Goal: Task Accomplishment & Management: Manage account settings

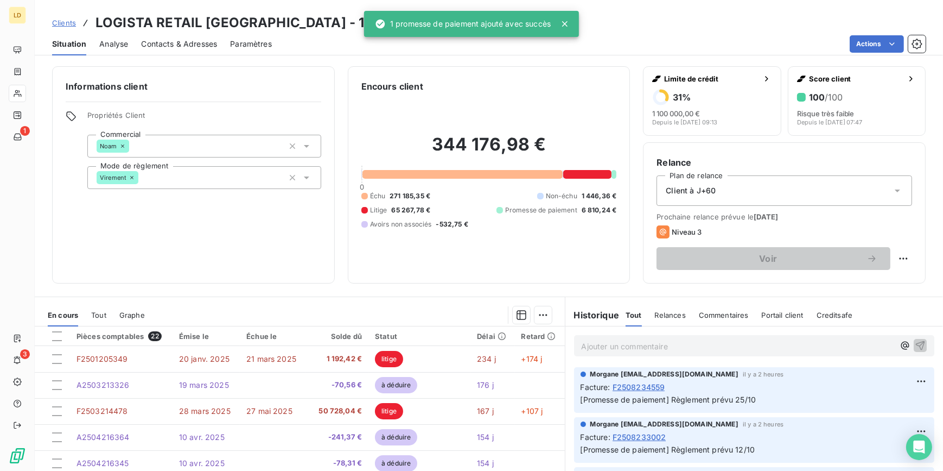
scroll to position [384, 0]
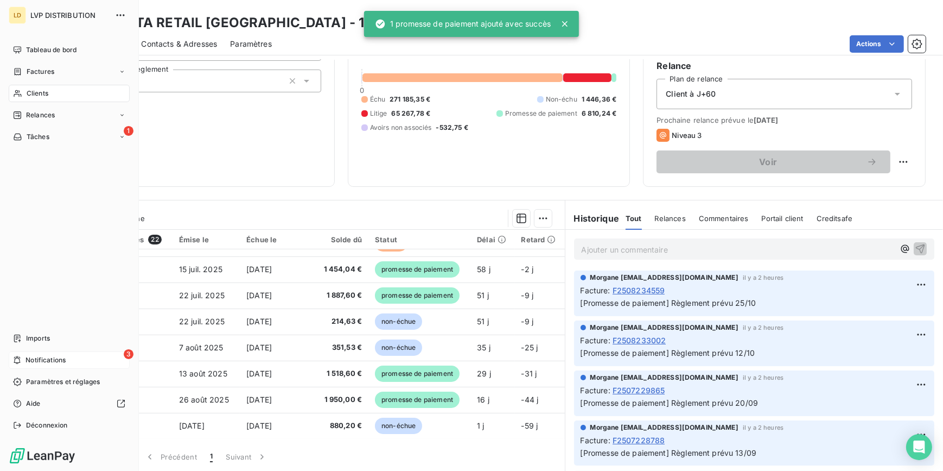
click at [18, 364] on icon at bounding box center [17, 360] width 8 height 9
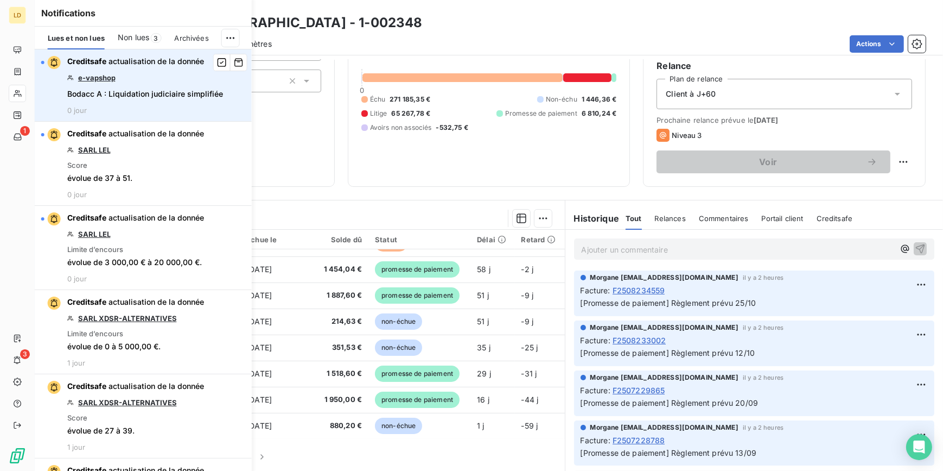
click at [91, 75] on link "e-vapshop" at bounding box center [96, 77] width 37 height 9
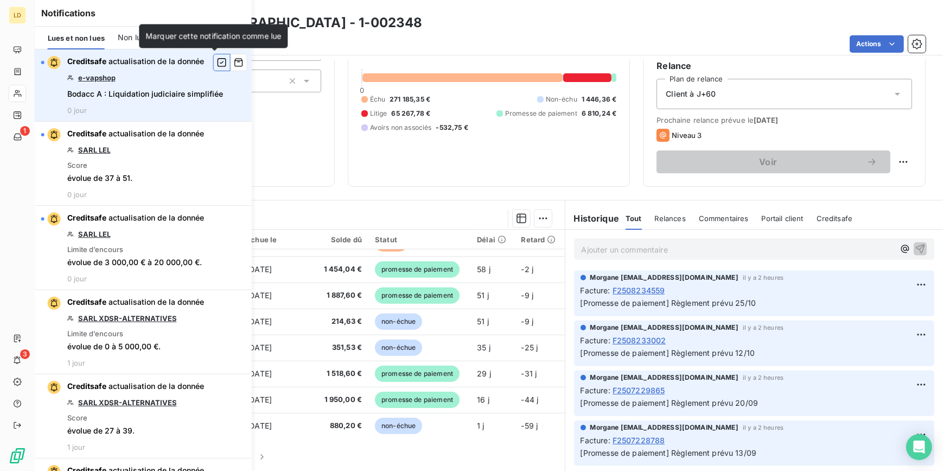
click at [218, 66] on icon "button" at bounding box center [222, 62] width 9 height 9
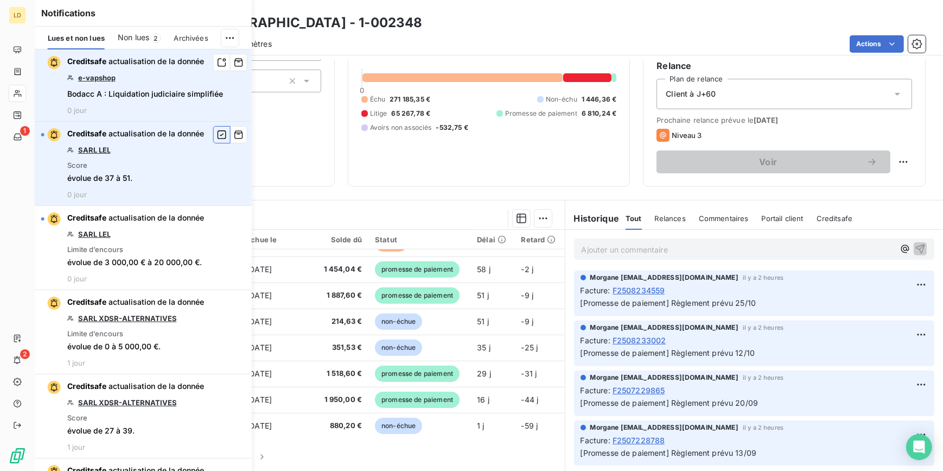
click at [217, 134] on icon "button" at bounding box center [222, 134] width 10 height 11
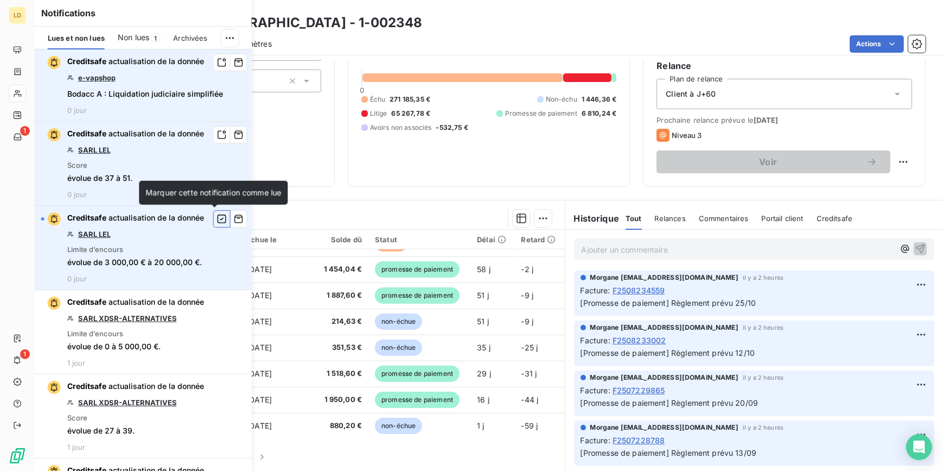
click at [217, 219] on icon "button" at bounding box center [222, 218] width 10 height 11
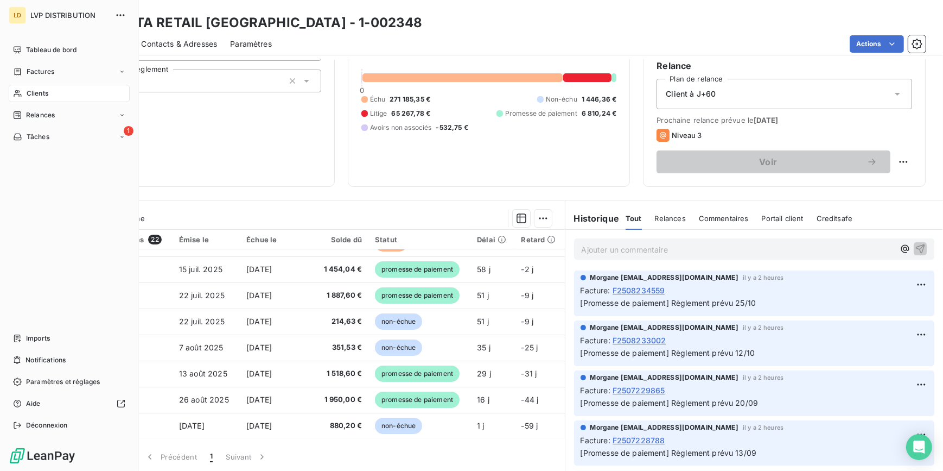
click at [31, 62] on nav "Tableau de bord Factures Clients Relances 1 Tâches" at bounding box center [69, 93] width 121 height 104
click at [59, 74] on div "Factures" at bounding box center [69, 71] width 121 height 17
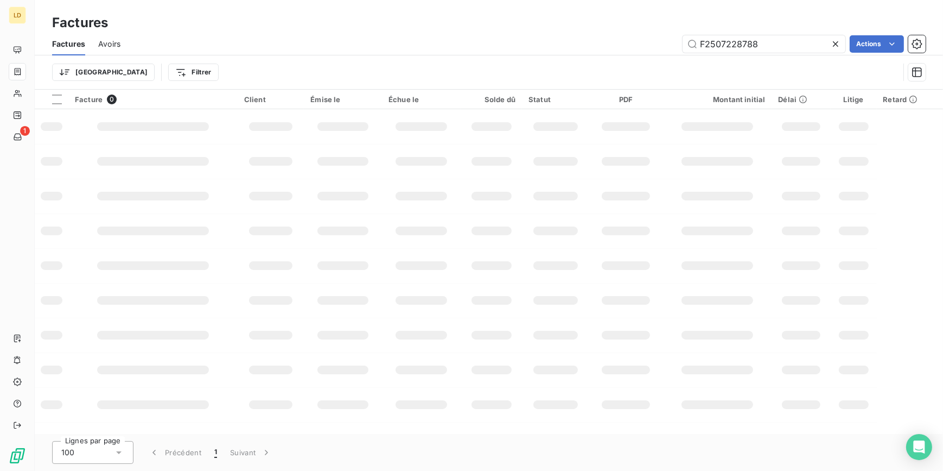
drag, startPoint x: 778, startPoint y: 43, endPoint x: 589, endPoint y: 43, distance: 189.4
click at [606, 40] on div "F2507228788 Actions" at bounding box center [530, 43] width 792 height 17
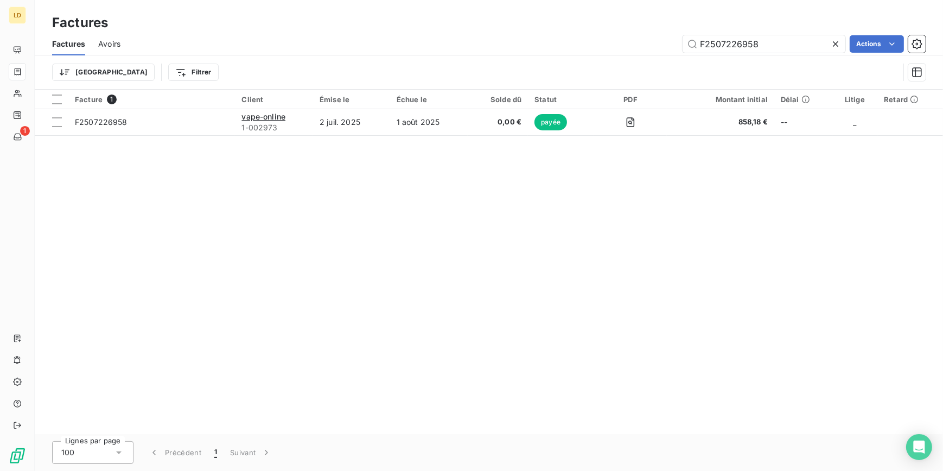
type input "F2507226958"
drag, startPoint x: 803, startPoint y: 41, endPoint x: 612, endPoint y: 38, distance: 191.1
click at [657, 39] on div "F2507226958 Actions" at bounding box center [530, 43] width 792 height 17
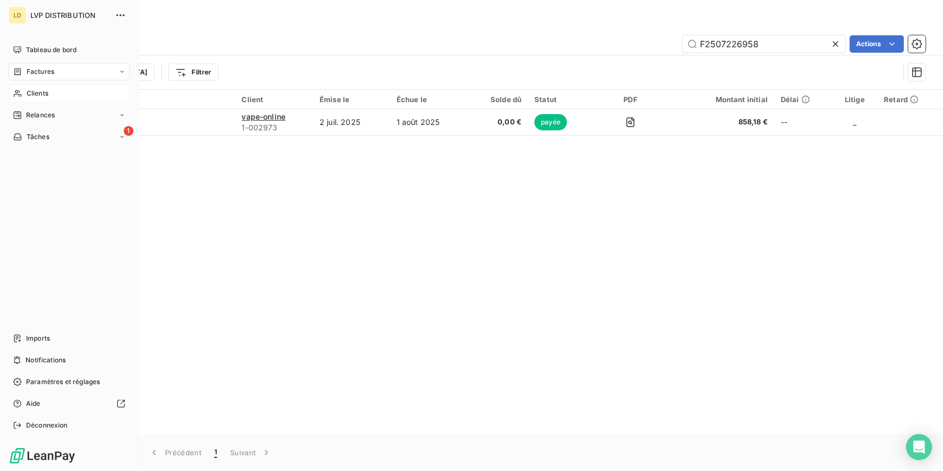
click at [34, 91] on span "Clients" at bounding box center [38, 93] width 22 height 10
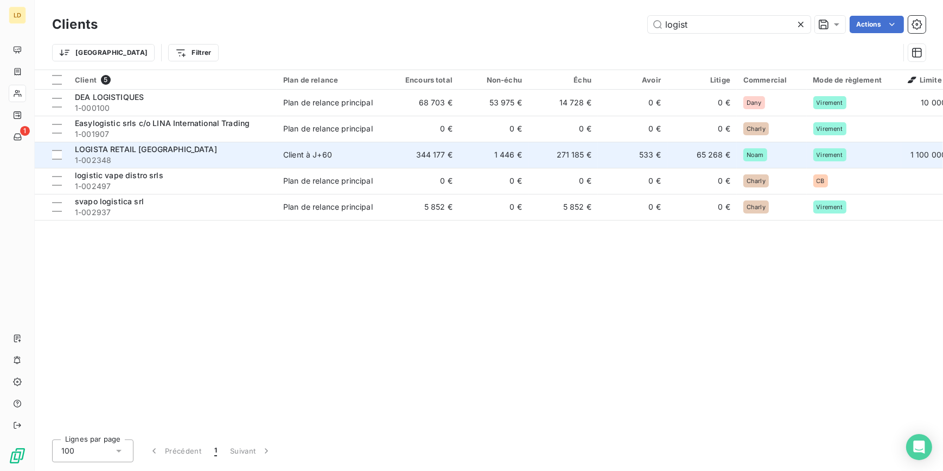
click at [127, 152] on span "LOGISTA RETAIL FRANCE" at bounding box center [146, 148] width 142 height 9
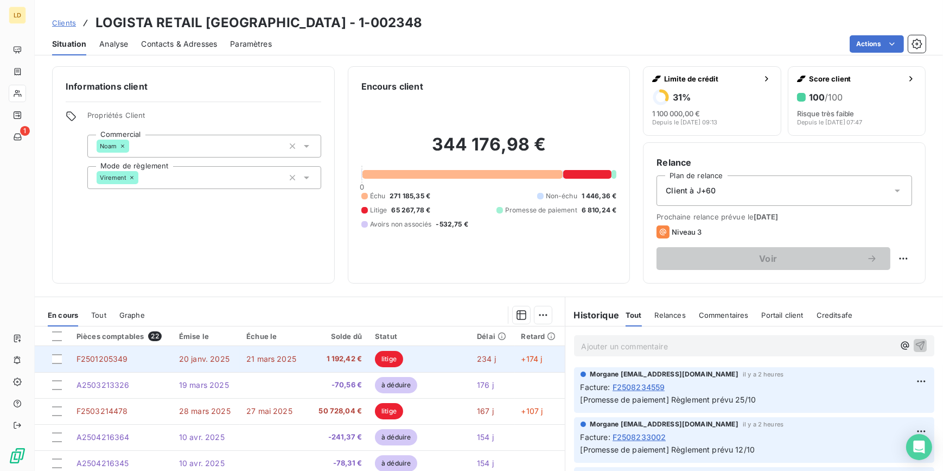
click at [369, 361] on td "litige" at bounding box center [420, 359] width 102 height 26
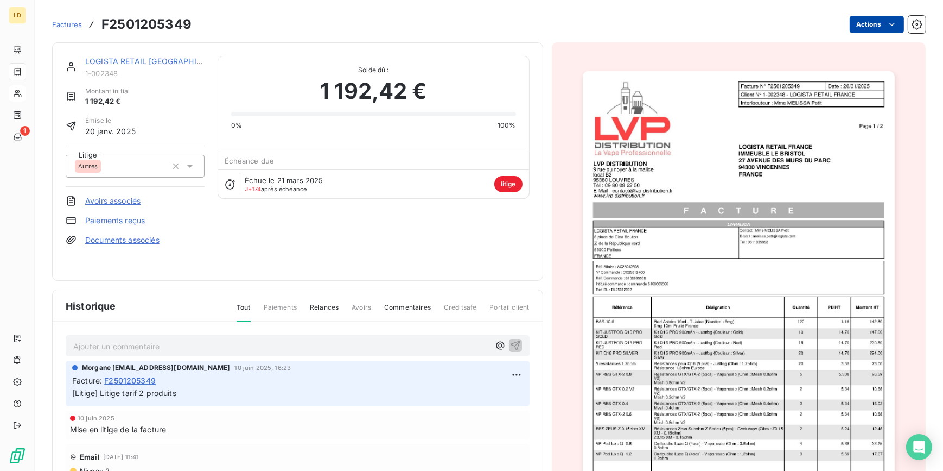
click at [874, 27] on html "LD 1 Factures F2501205349 Actions LOGISTA RETAIL FRANCE 1-002348 Montant initia…" at bounding box center [471, 235] width 943 height 471
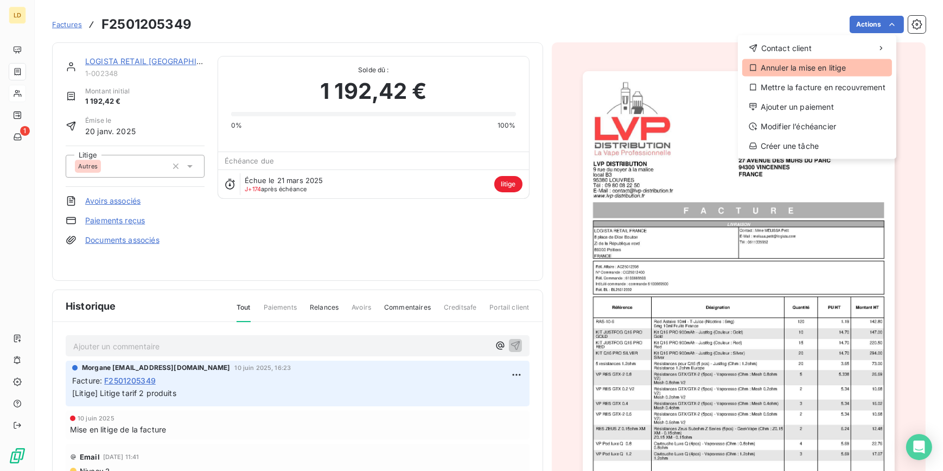
click at [795, 72] on div "Annuler la mise en litige" at bounding box center [817, 67] width 150 height 17
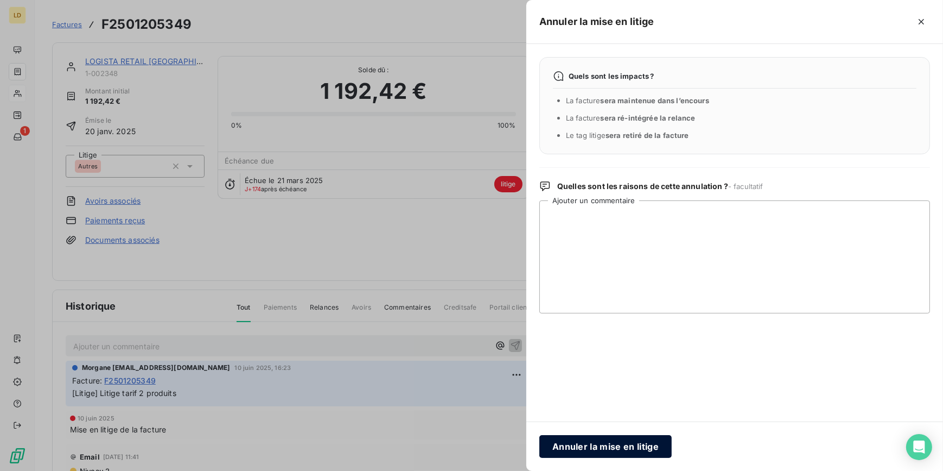
click at [613, 447] on button "Annuler la mise en litige" at bounding box center [606, 446] width 132 height 23
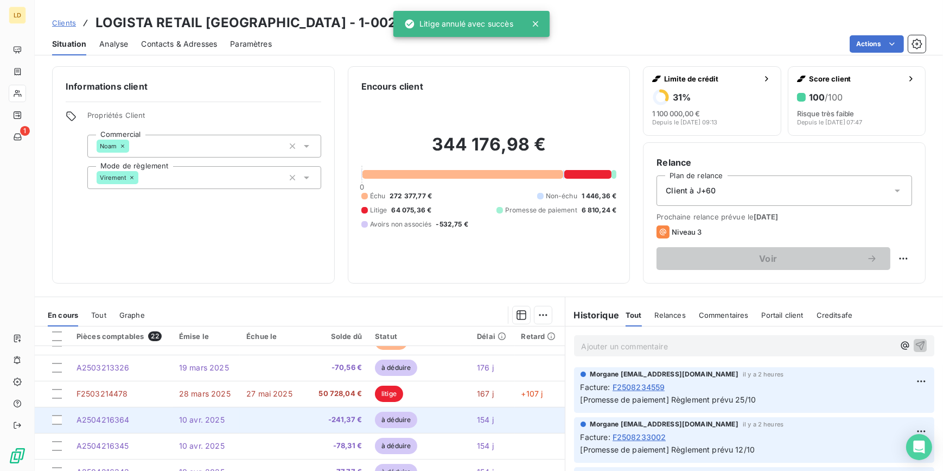
scroll to position [33, 0]
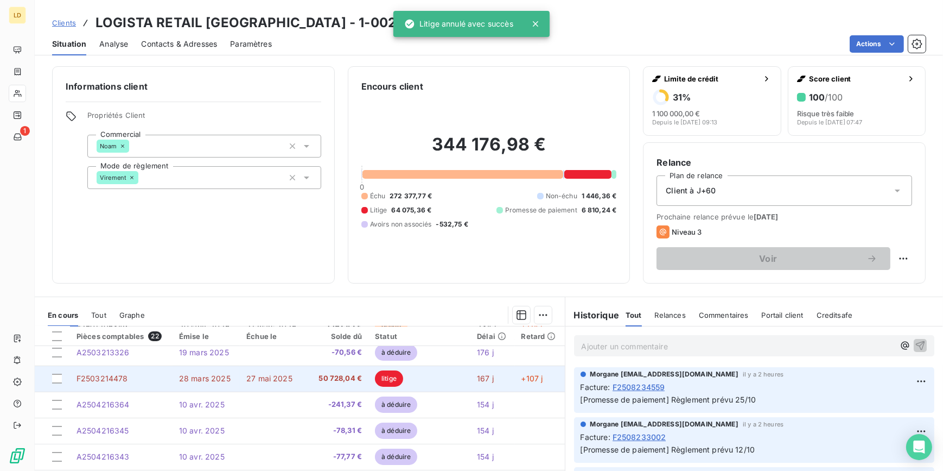
click at [355, 377] on span "50 728,04 €" at bounding box center [337, 378] width 50 height 11
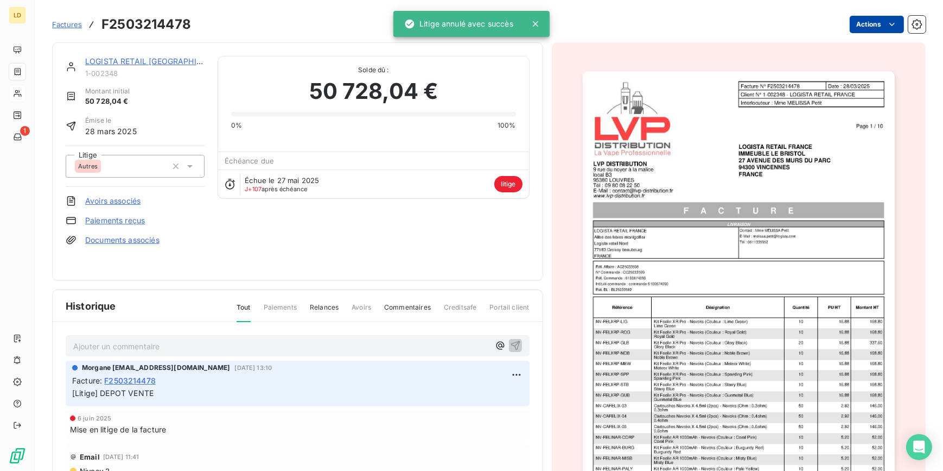
click at [860, 21] on html "LD 1 Factures F2503214478 Actions LOGISTA RETAIL FRANCE 1-002348 Montant initia…" at bounding box center [471, 235] width 943 height 471
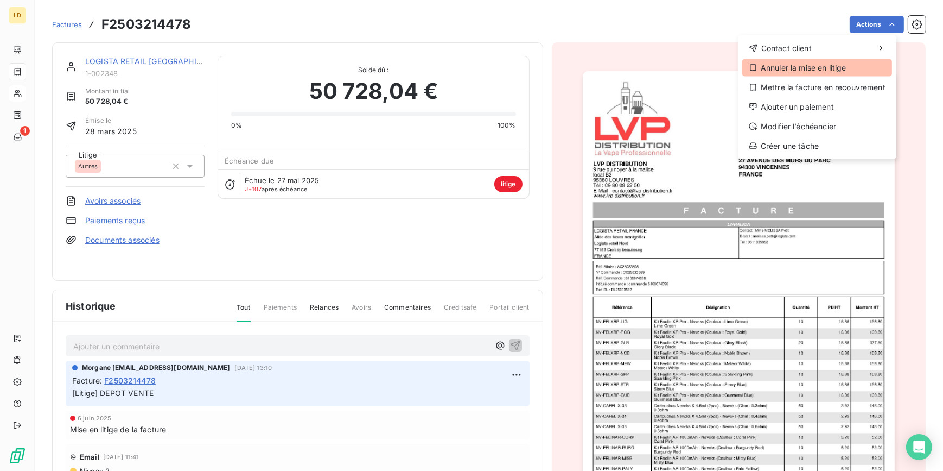
click at [832, 67] on div "Annuler la mise en litige" at bounding box center [817, 67] width 150 height 17
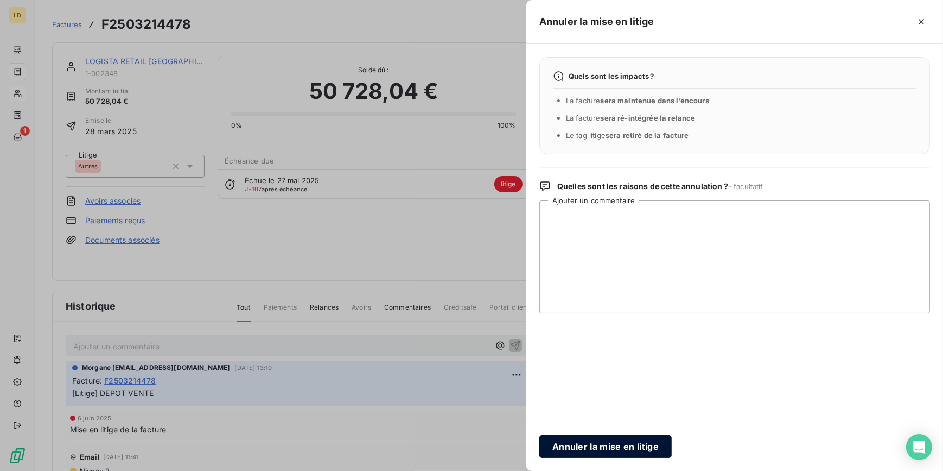
click at [610, 438] on button "Annuler la mise en litige" at bounding box center [606, 446] width 132 height 23
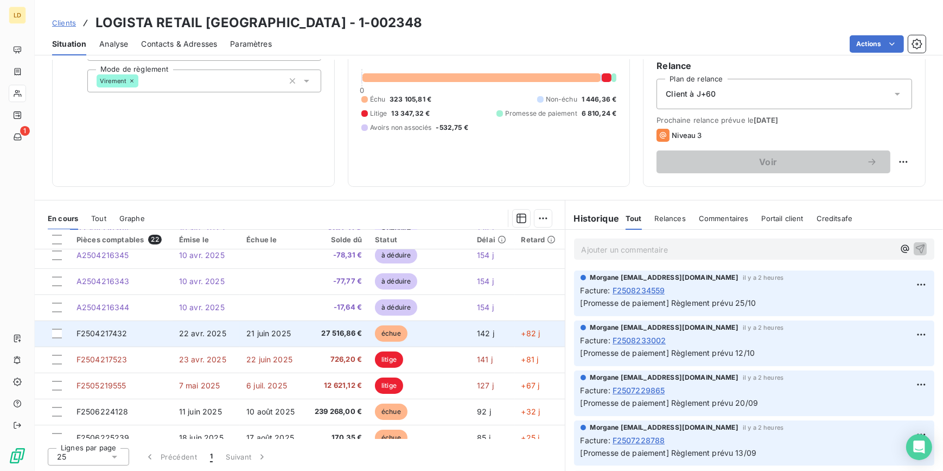
scroll to position [131, 0]
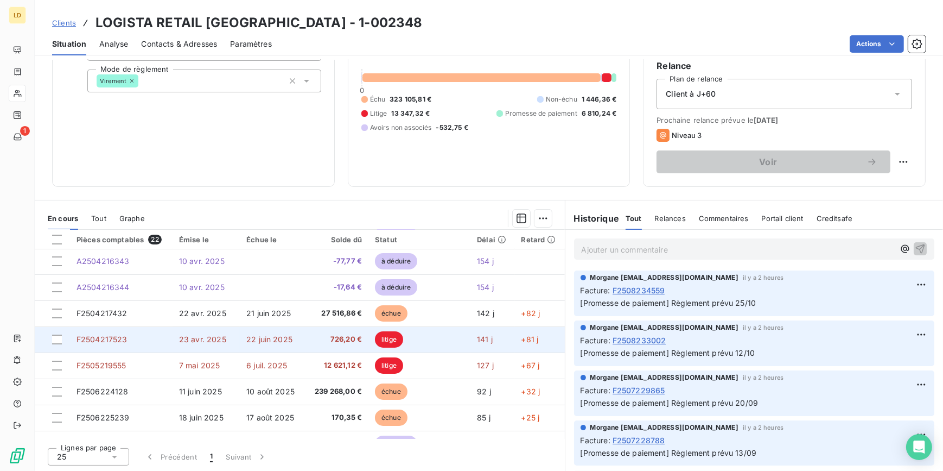
click at [333, 331] on td "726,20 €" at bounding box center [337, 339] width 63 height 26
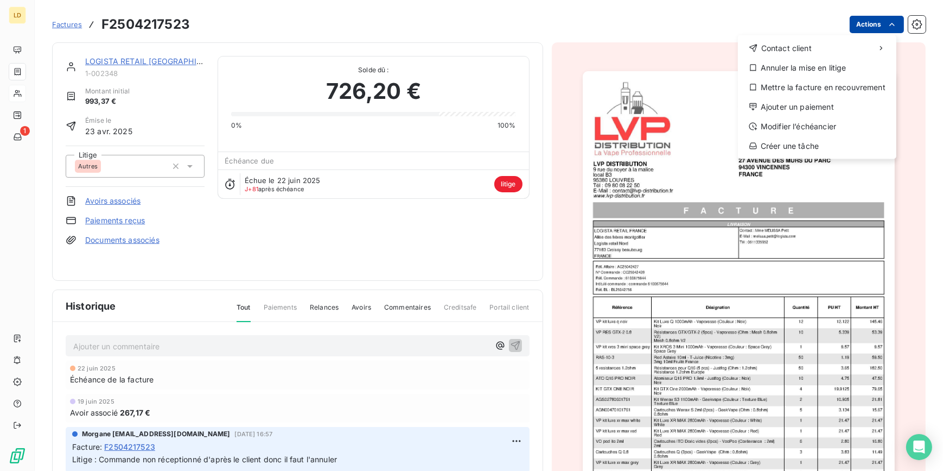
click at [867, 27] on html "LD 1 Factures F2504217523 Actions Contact client Annuler la mise en litige Mett…" at bounding box center [471, 235] width 943 height 471
click at [824, 64] on div "Annuler la mise en litige" at bounding box center [817, 67] width 150 height 17
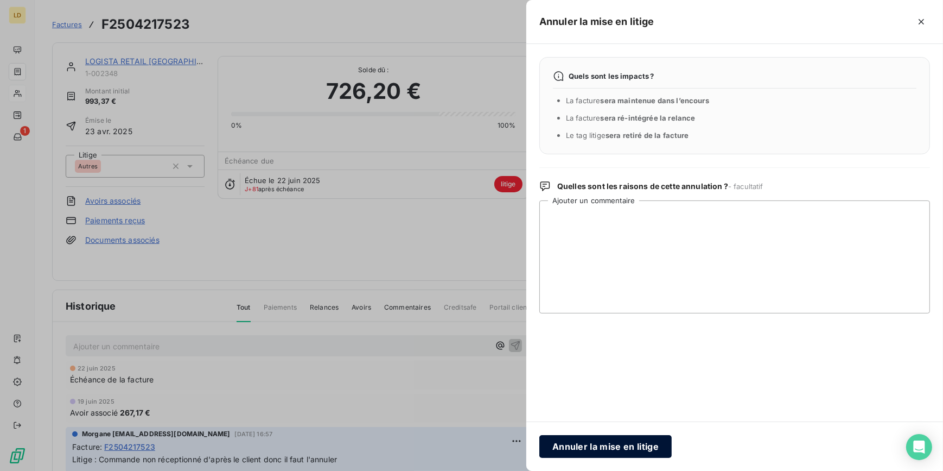
click at [633, 445] on button "Annuler la mise en litige" at bounding box center [606, 446] width 132 height 23
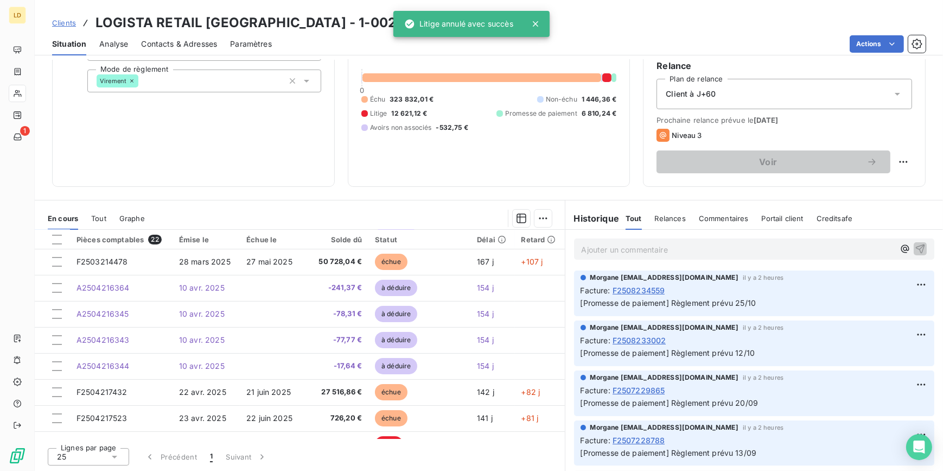
scroll to position [164, 0]
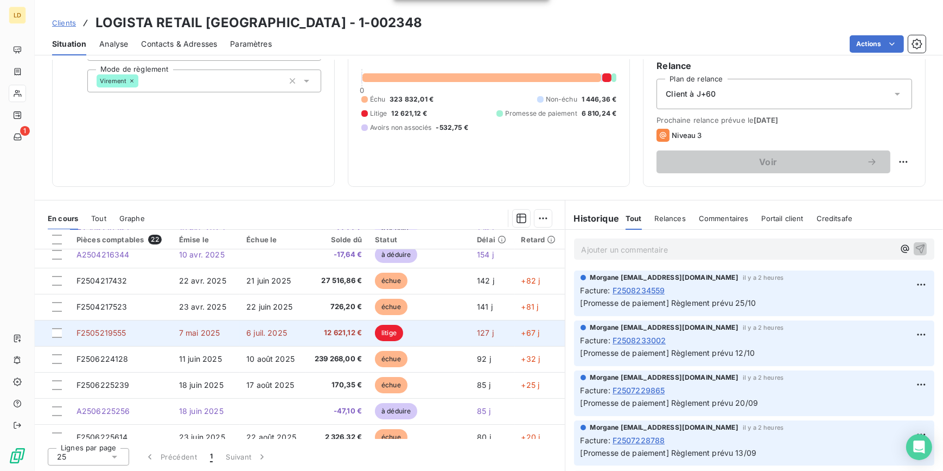
click at [375, 339] on td "litige" at bounding box center [420, 333] width 102 height 26
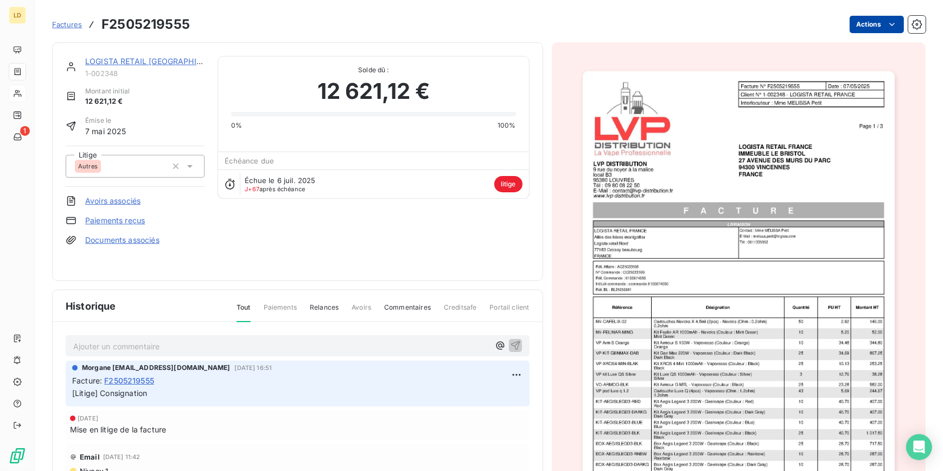
click at [859, 28] on html "LD 1 Factures F2505219555 Actions LOGISTA RETAIL FRANCE 1-002348 Montant initia…" at bounding box center [471, 235] width 943 height 471
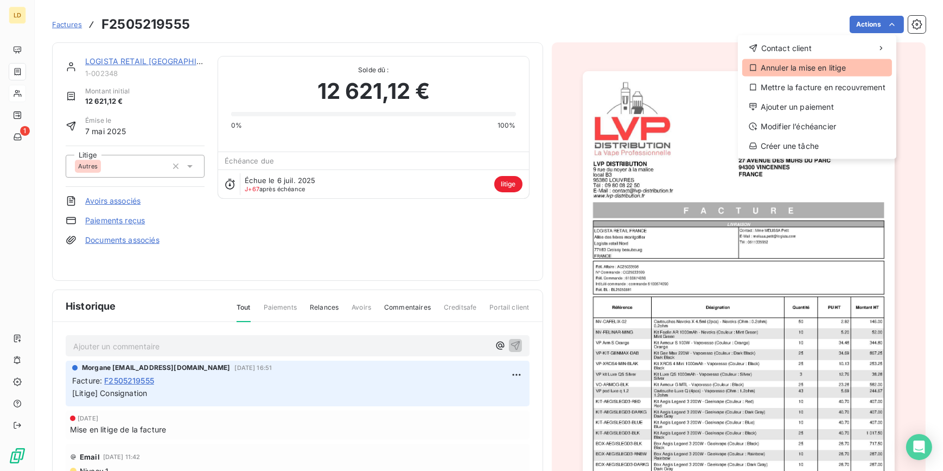
click at [827, 66] on div "Annuler la mise en litige" at bounding box center [817, 67] width 150 height 17
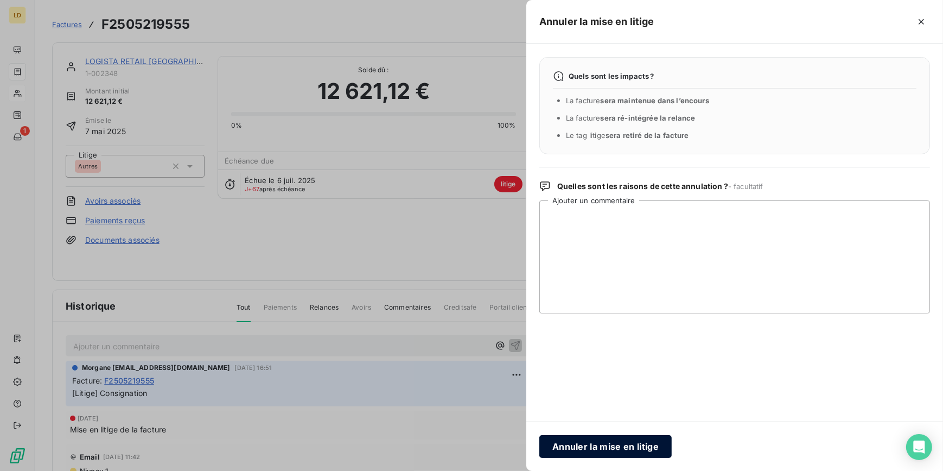
click at [611, 440] on button "Annuler la mise en litige" at bounding box center [606, 446] width 132 height 23
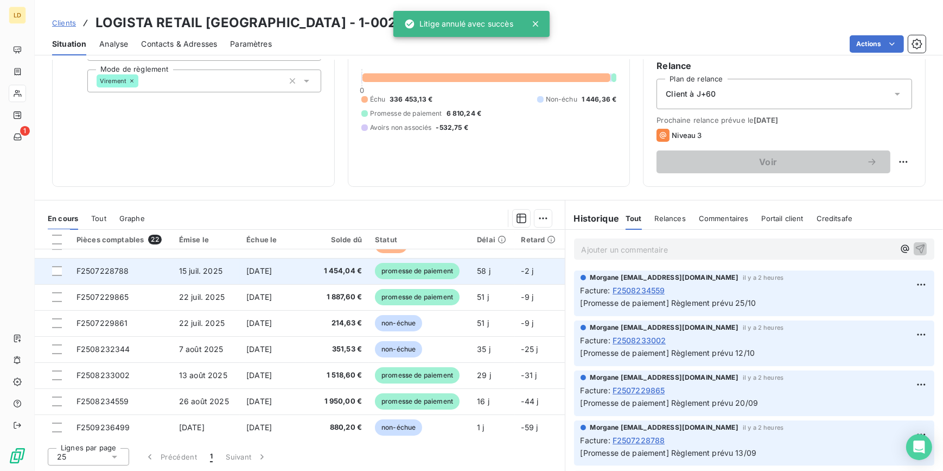
scroll to position [384, 0]
